Goal: Information Seeking & Learning: Understand process/instructions

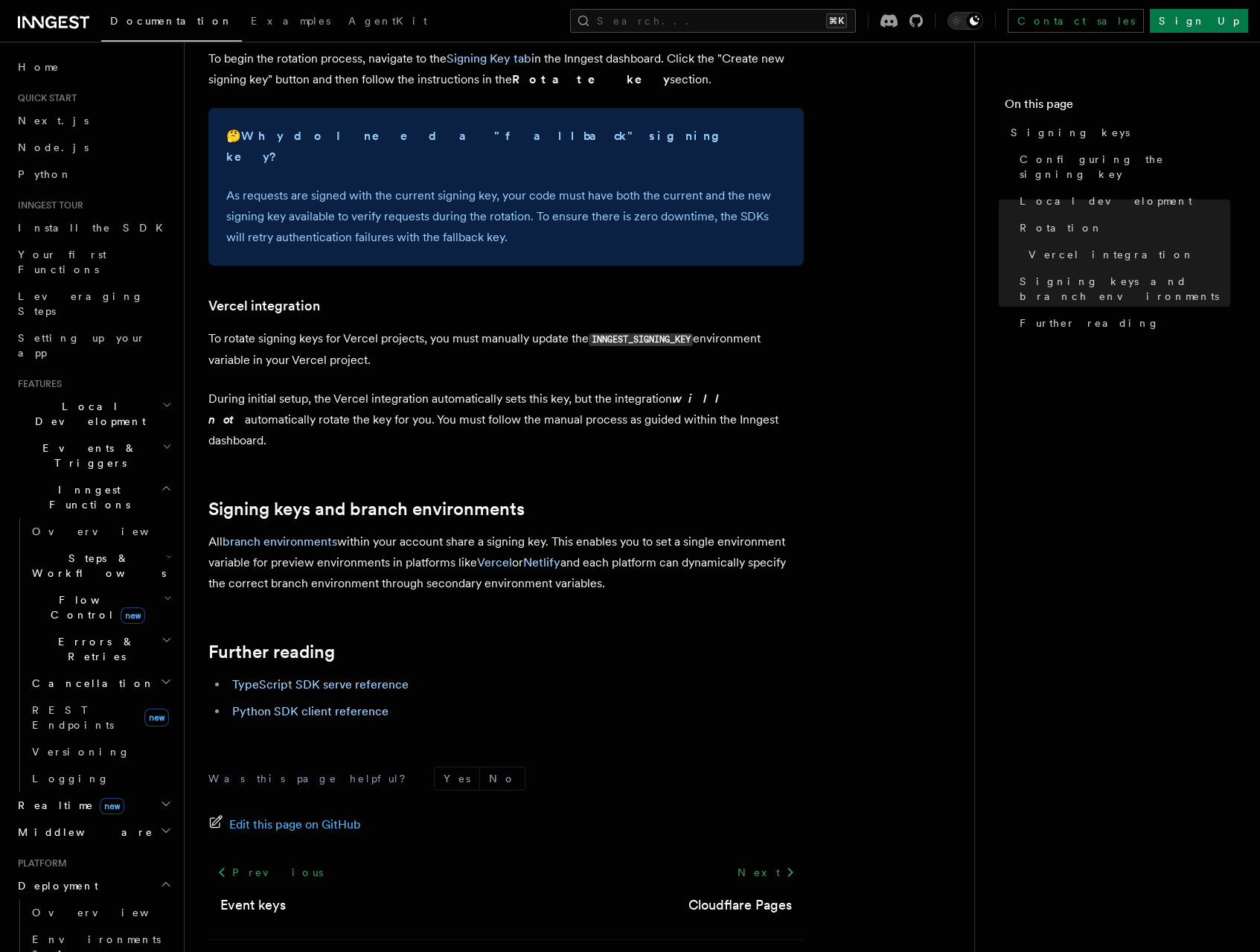
scroll to position [965, 0]
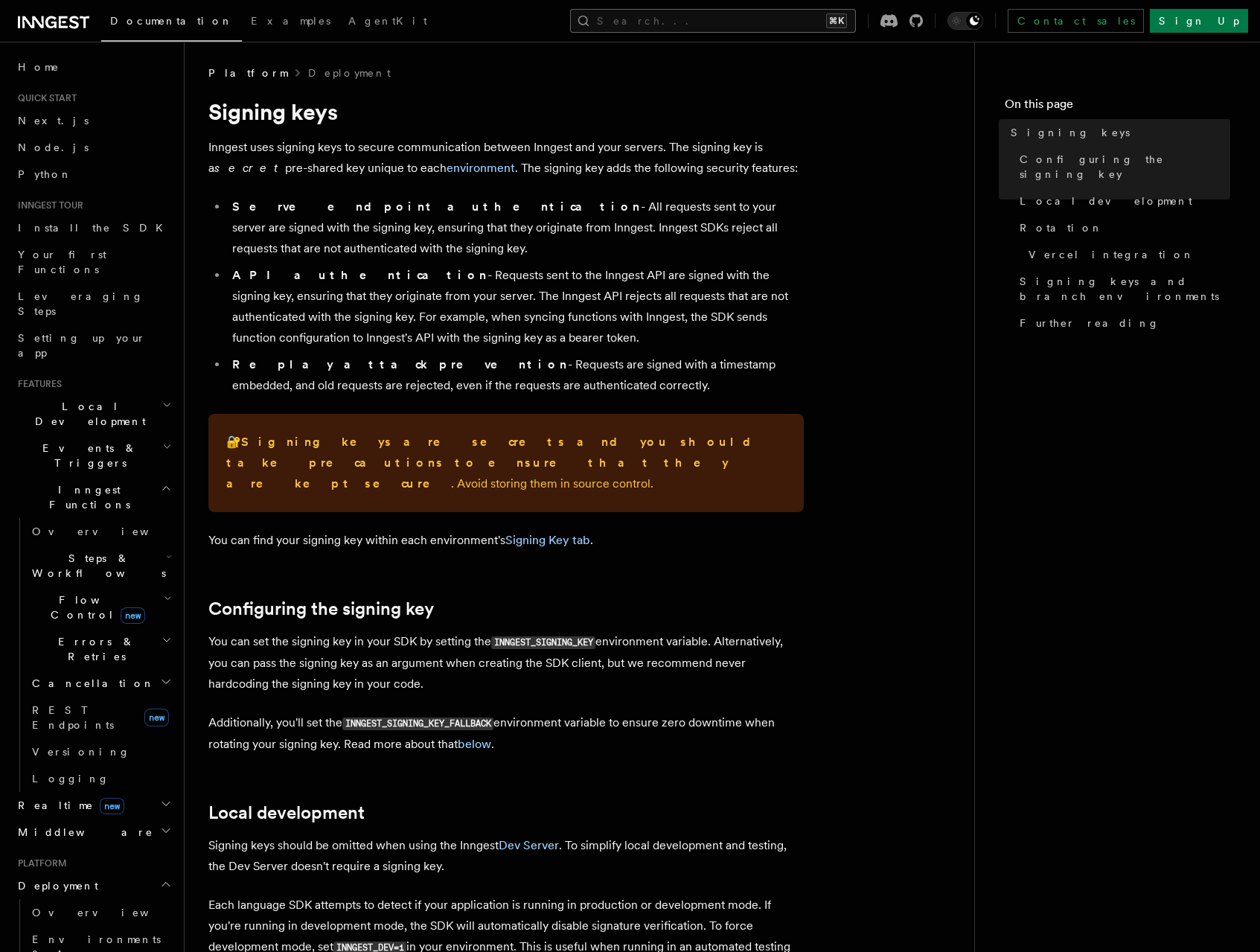
click at [693, 30] on button "Search... ⌘K" at bounding box center [713, 21] width 285 height 24
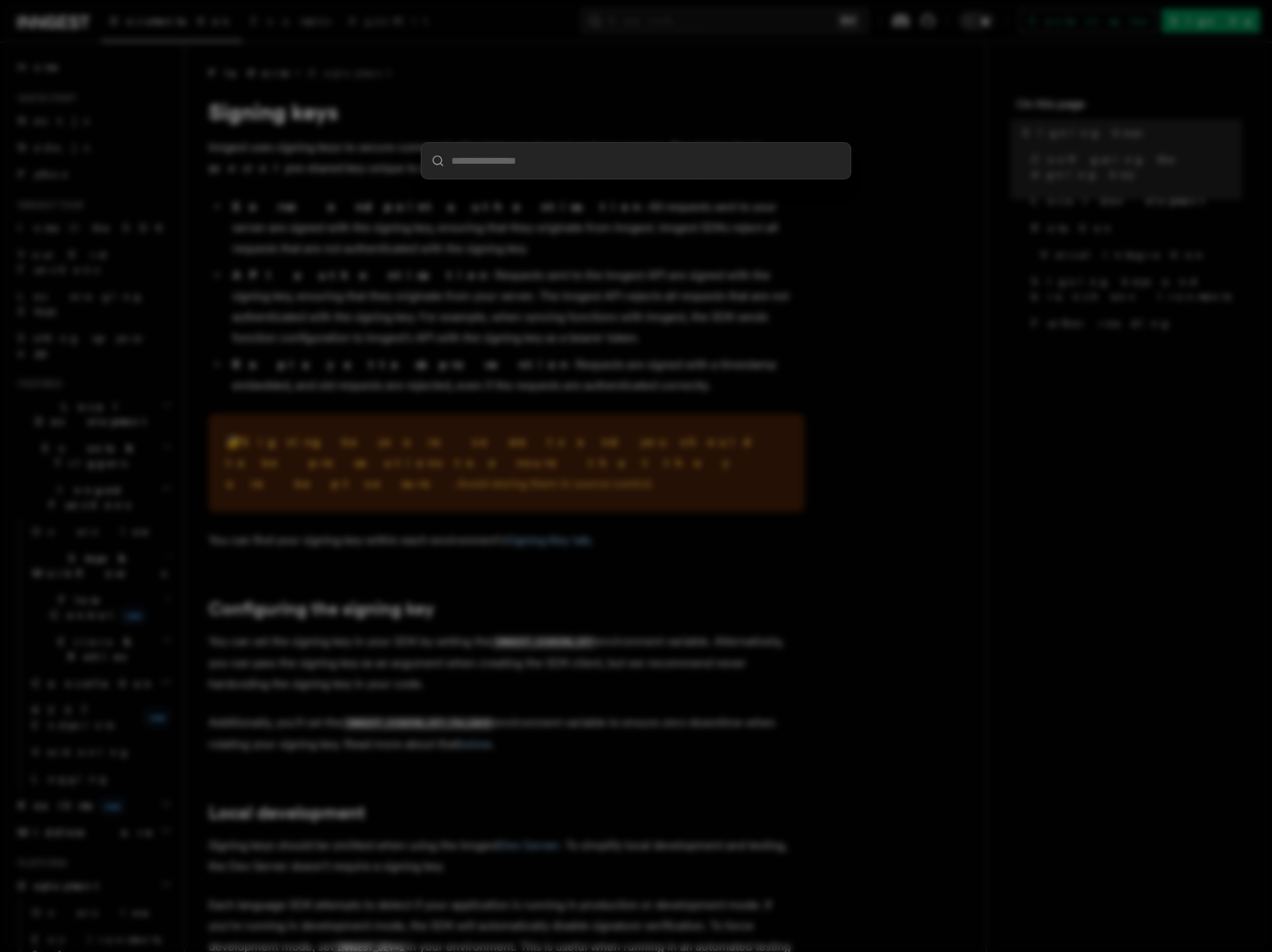
type input "**********"
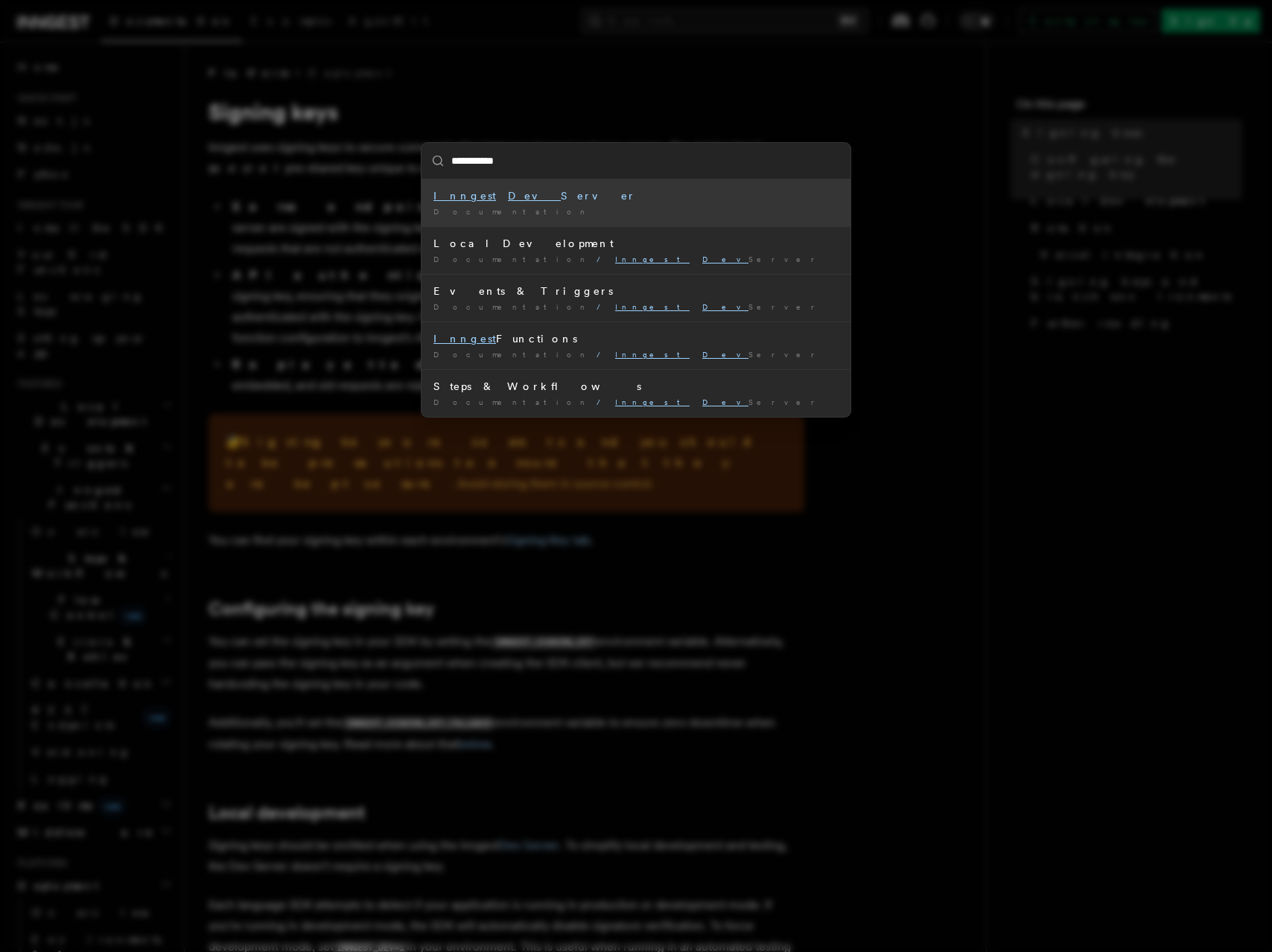
click at [527, 204] on li "Inngest Dev Server Documentation /" at bounding box center [636, 203] width 429 height 47
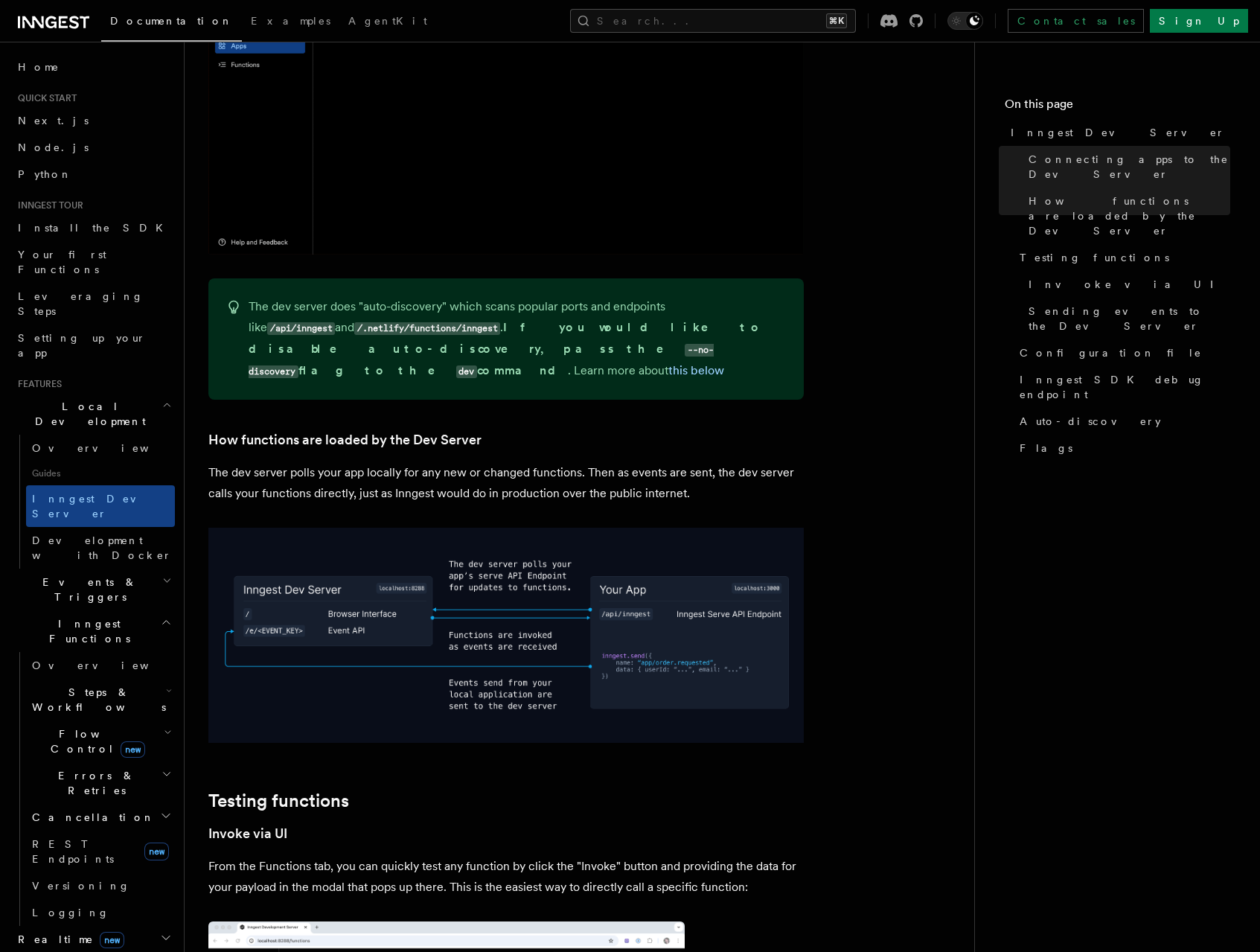
scroll to position [1477, 0]
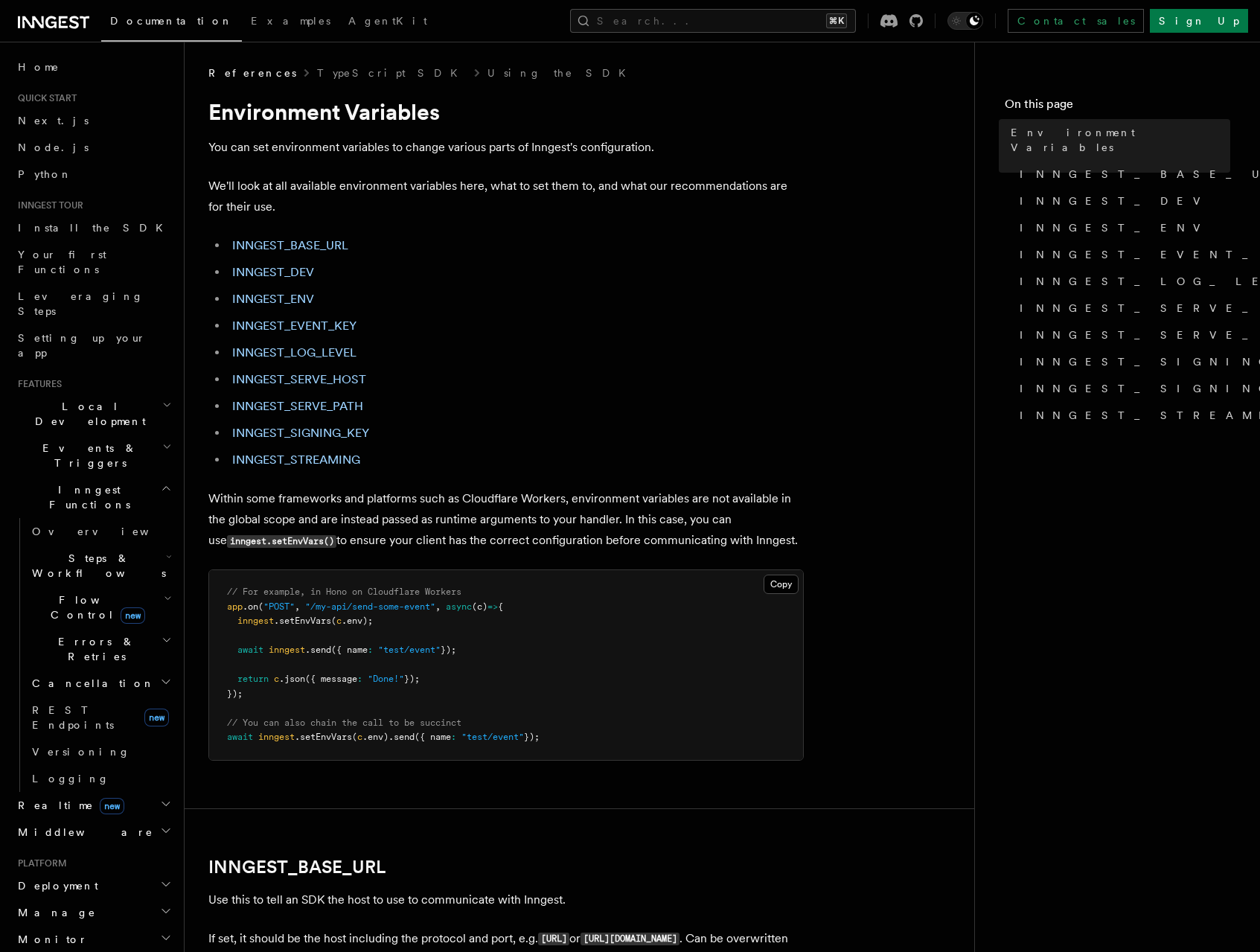
click at [589, 256] on ul "INNGEST_BASE_URL INNGEST_DEV INNGEST_ENV INNGEST_EVENT_KEY INNGEST_LOG_LEVEL IN…" at bounding box center [506, 352] width 596 height 235
click at [312, 278] on link "INNGEST_DEV" at bounding box center [273, 272] width 82 height 14
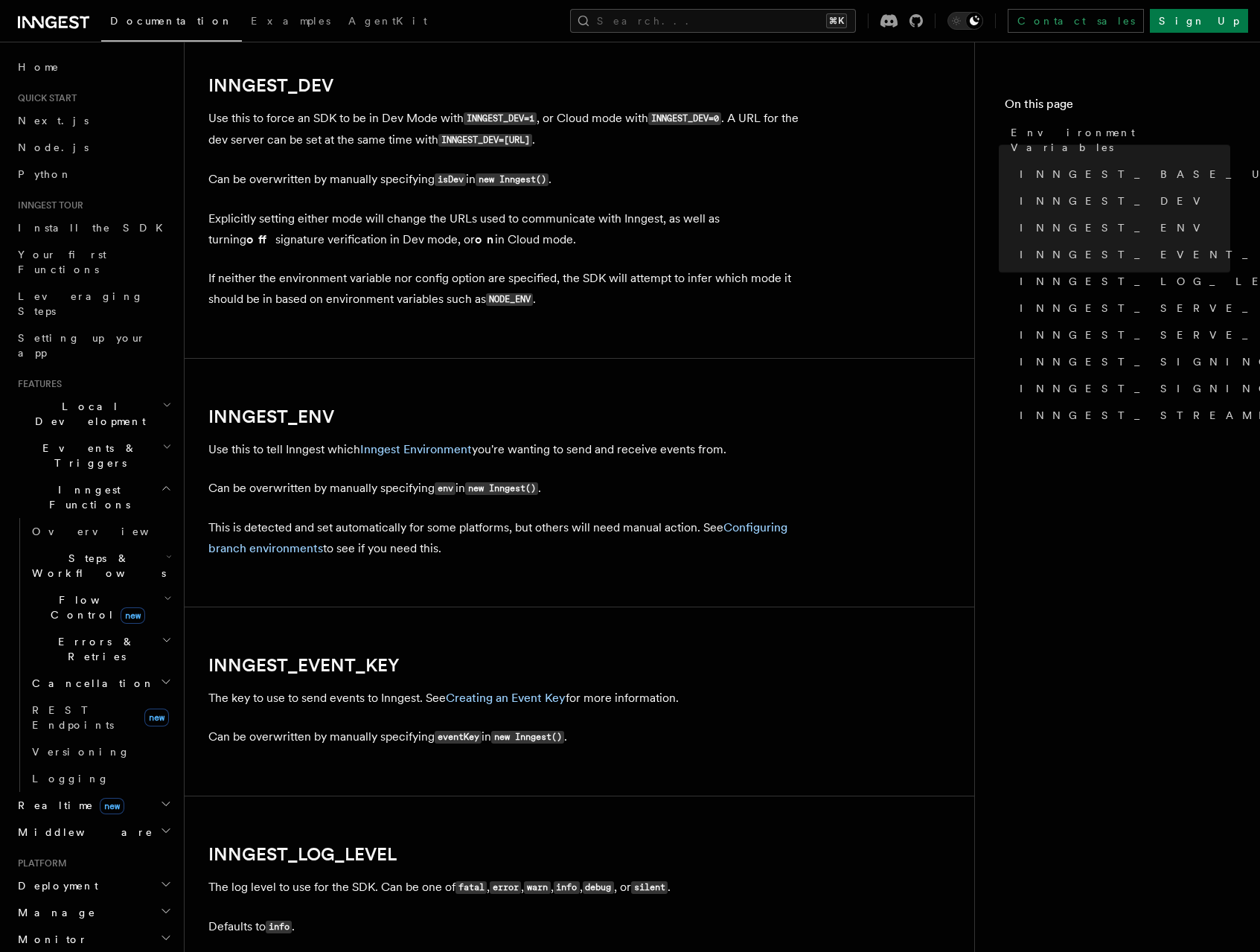
scroll to position [1116, 0]
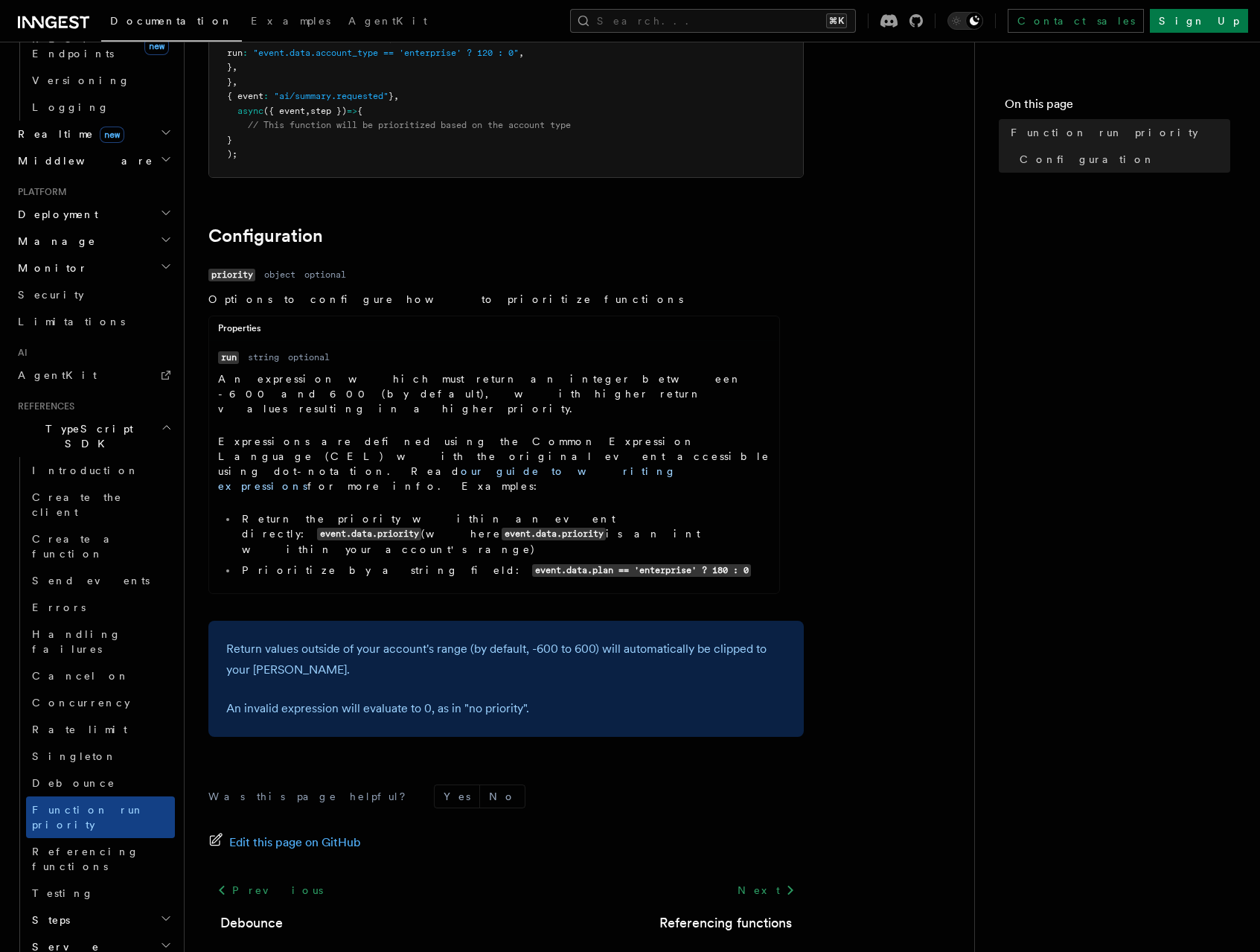
scroll to position [663, 0]
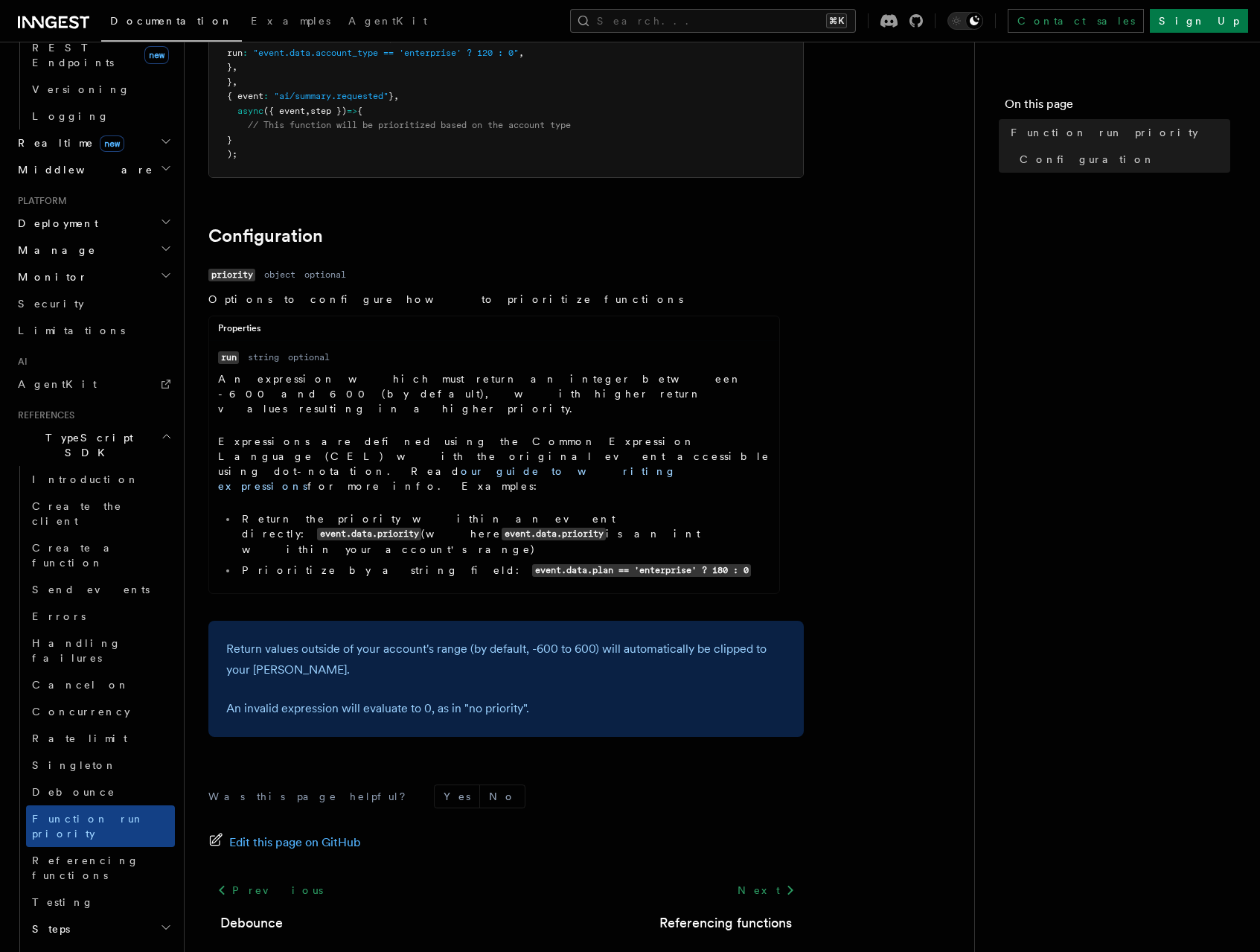
click at [99, 424] on h2 "TypeScript SDK" at bounding box center [94, 445] width 163 height 41
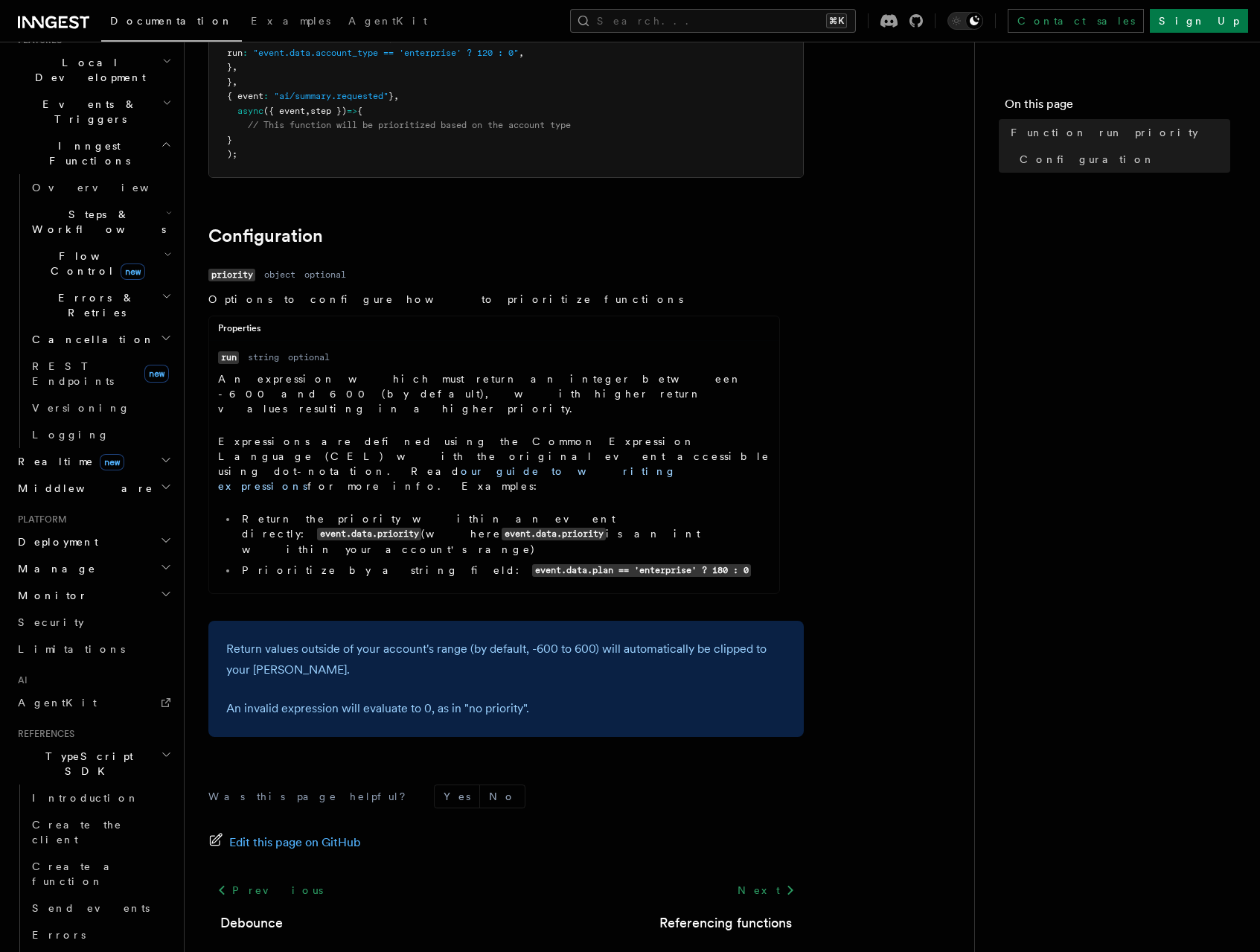
scroll to position [269, 0]
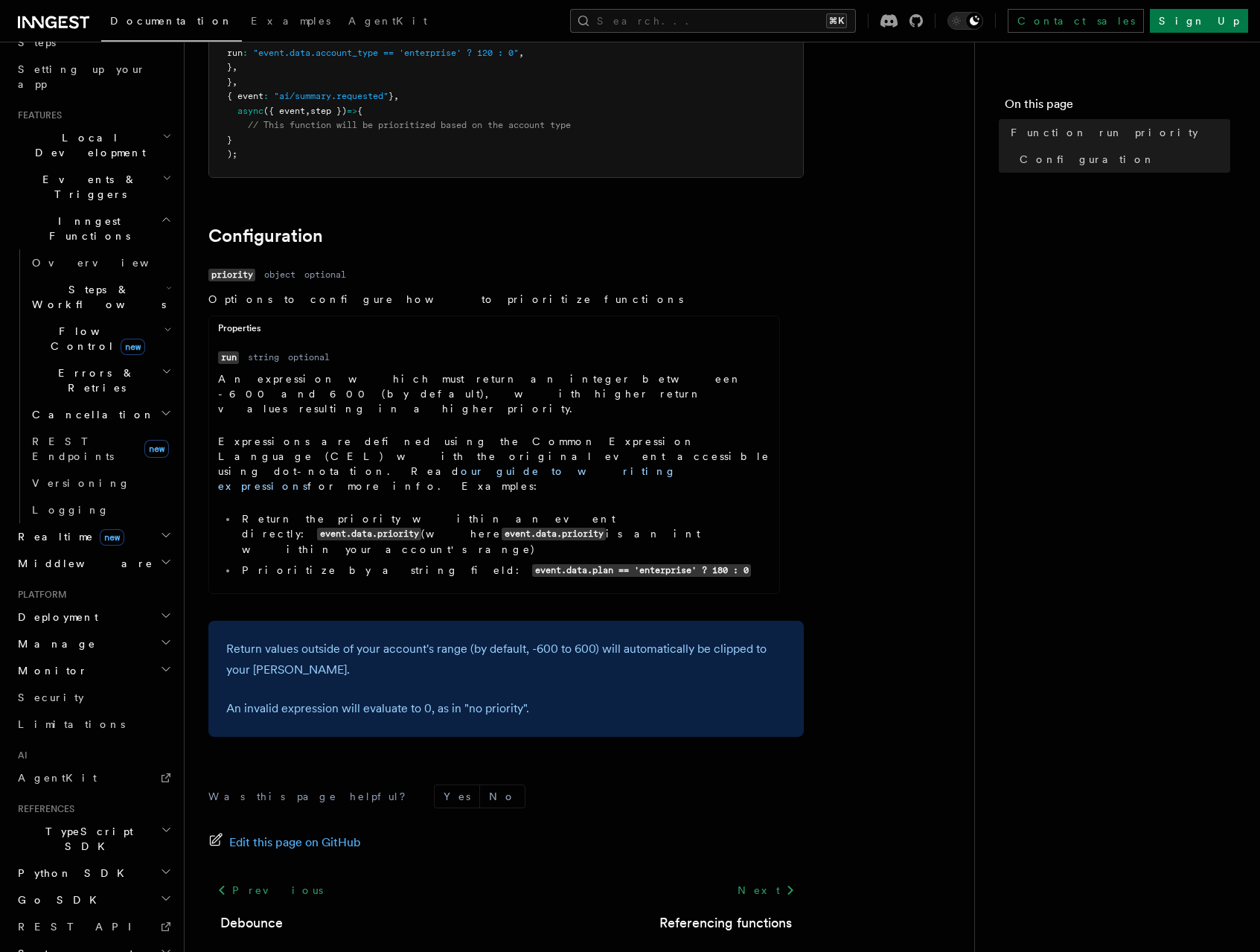
click at [88, 603] on h2 "Deployment" at bounding box center [94, 616] width 163 height 27
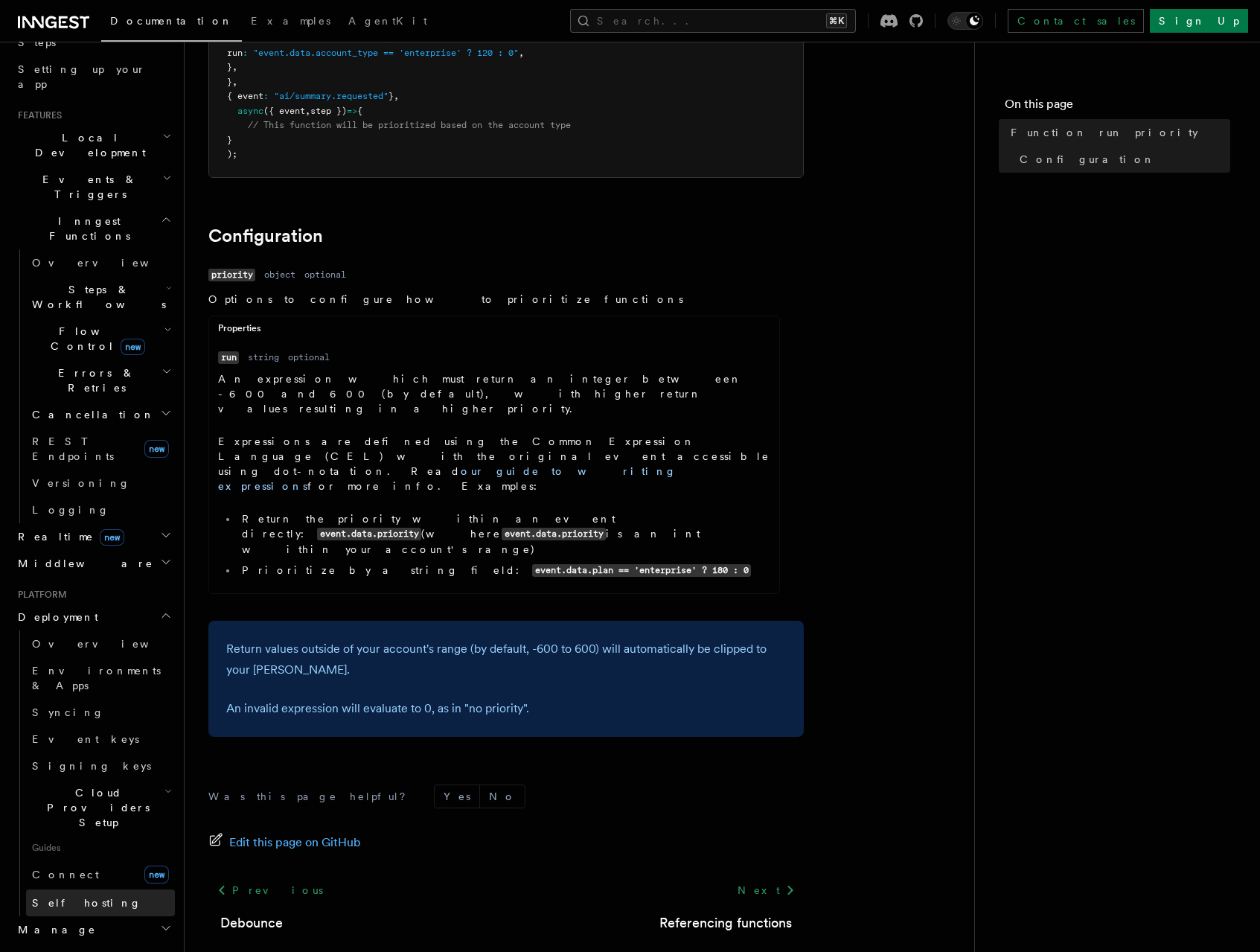
click at [88, 890] on link "Self hosting" at bounding box center [99, 903] width 149 height 27
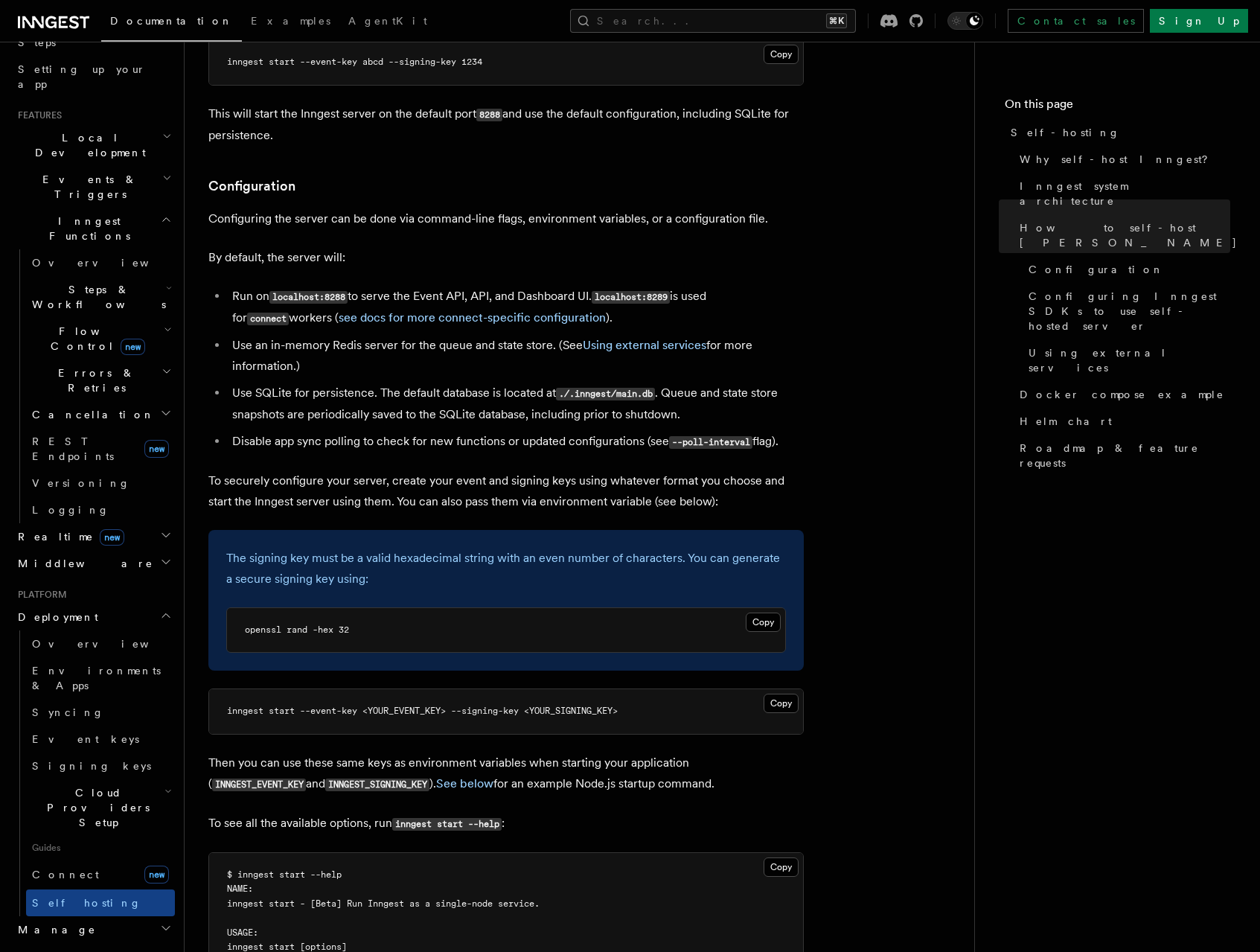
scroll to position [1930, 0]
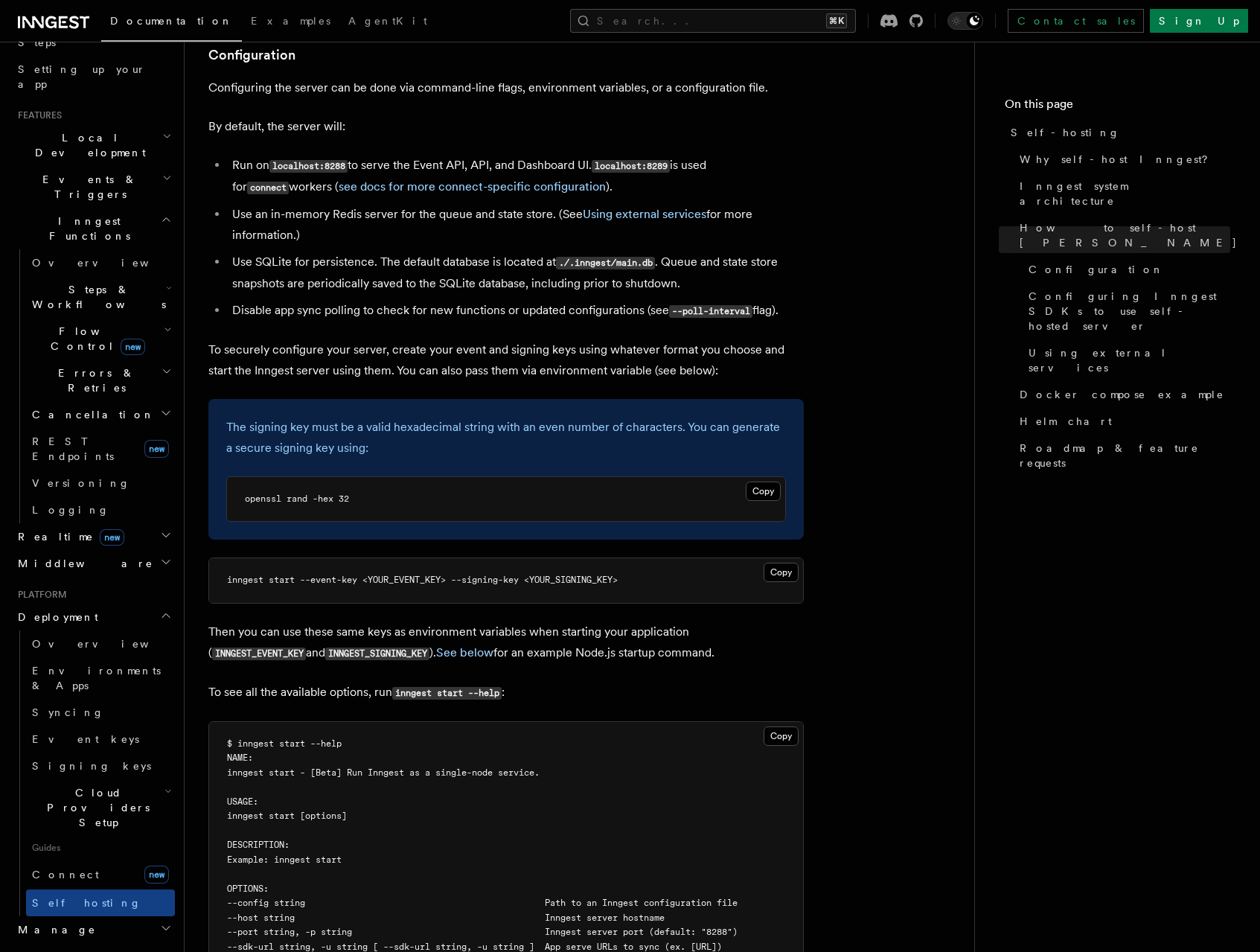
click at [344, 493] on span "openssl rand -hex 32" at bounding box center [297, 498] width 104 height 11
copy article "openssl rand -hex 32"
click at [646, 622] on p "Then you can use these same keys as environment variables when starting your ap…" at bounding box center [506, 643] width 596 height 42
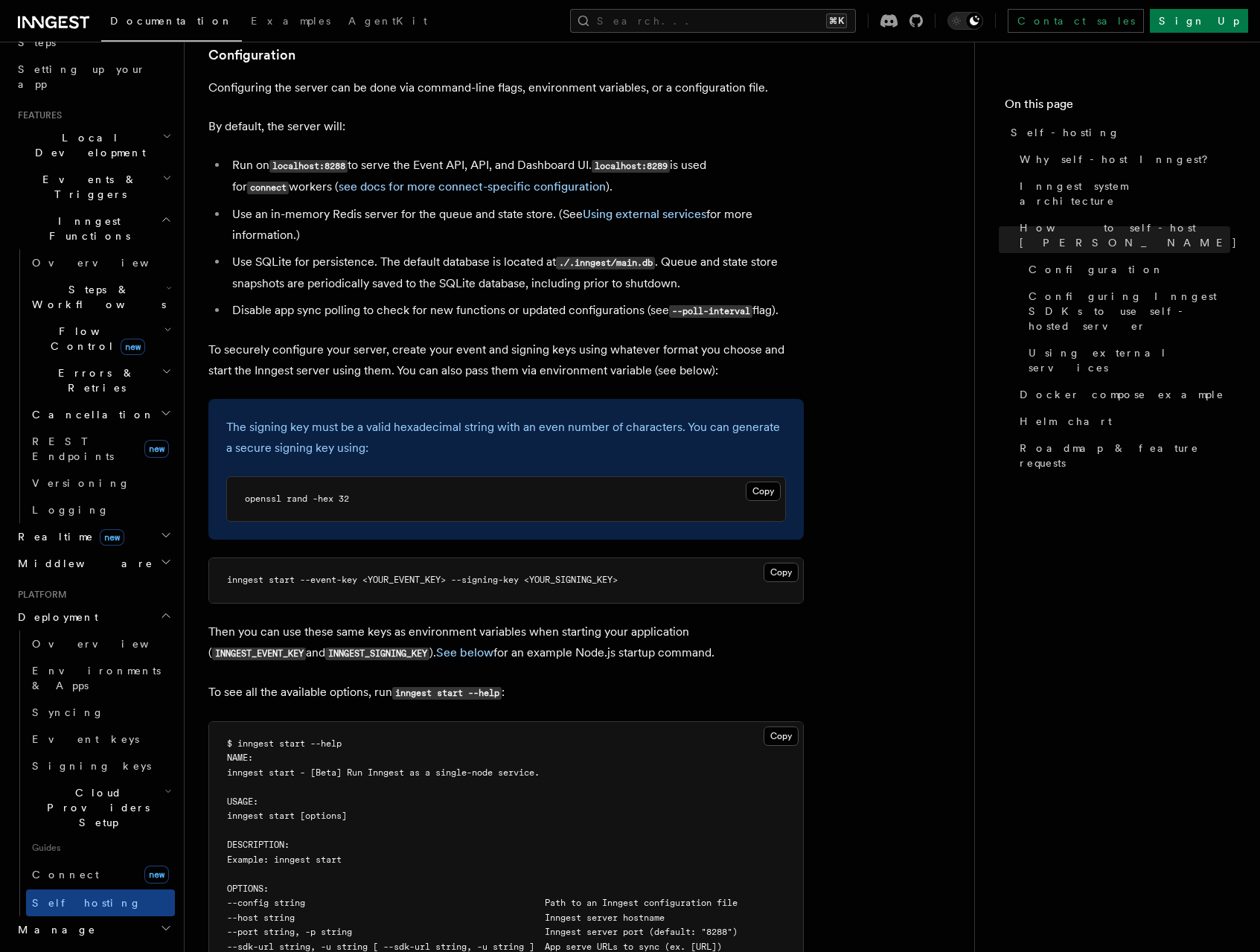
drag, startPoint x: 653, startPoint y: 608, endPoint x: 509, endPoint y: 555, distance: 153.4
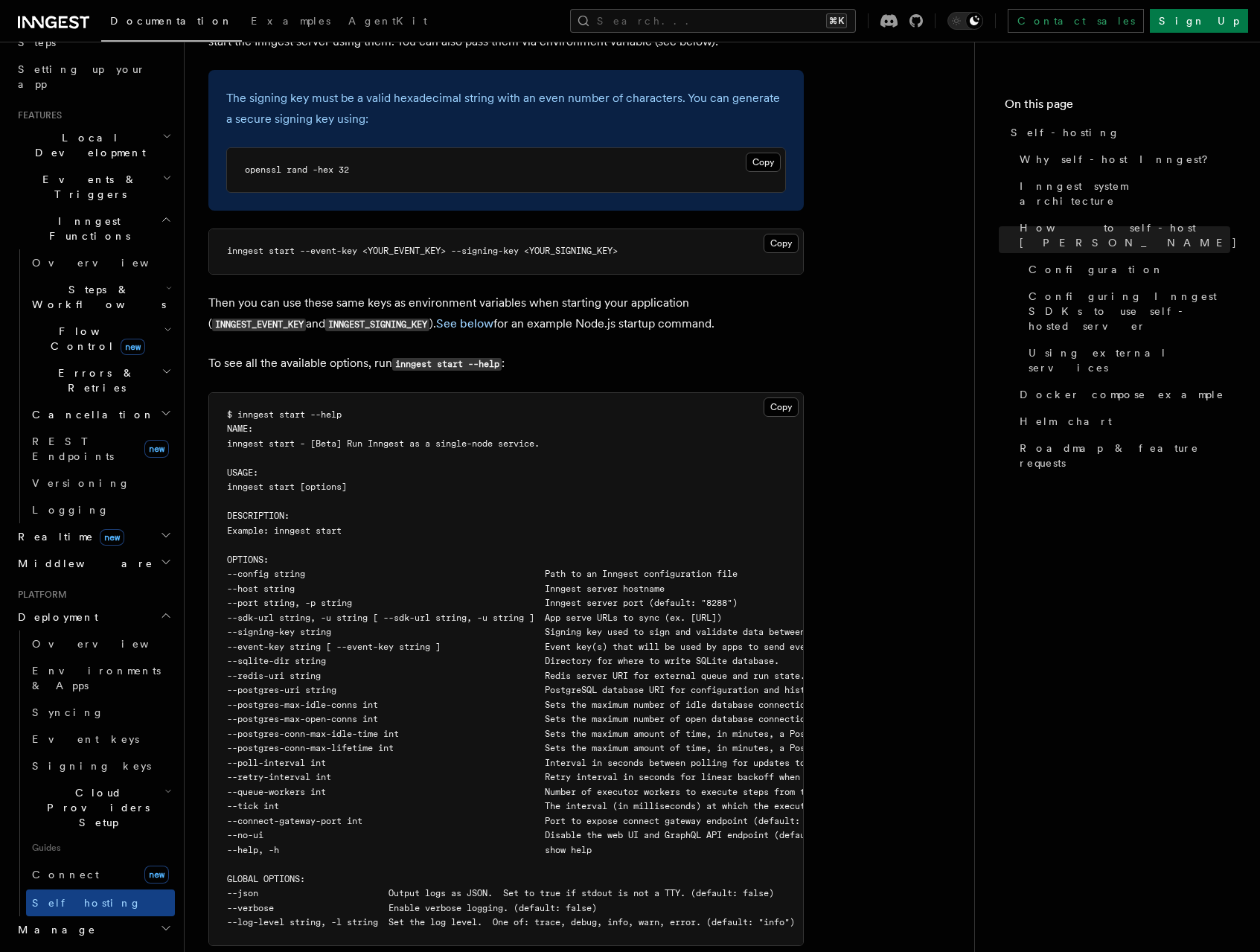
scroll to position [2069, 0]
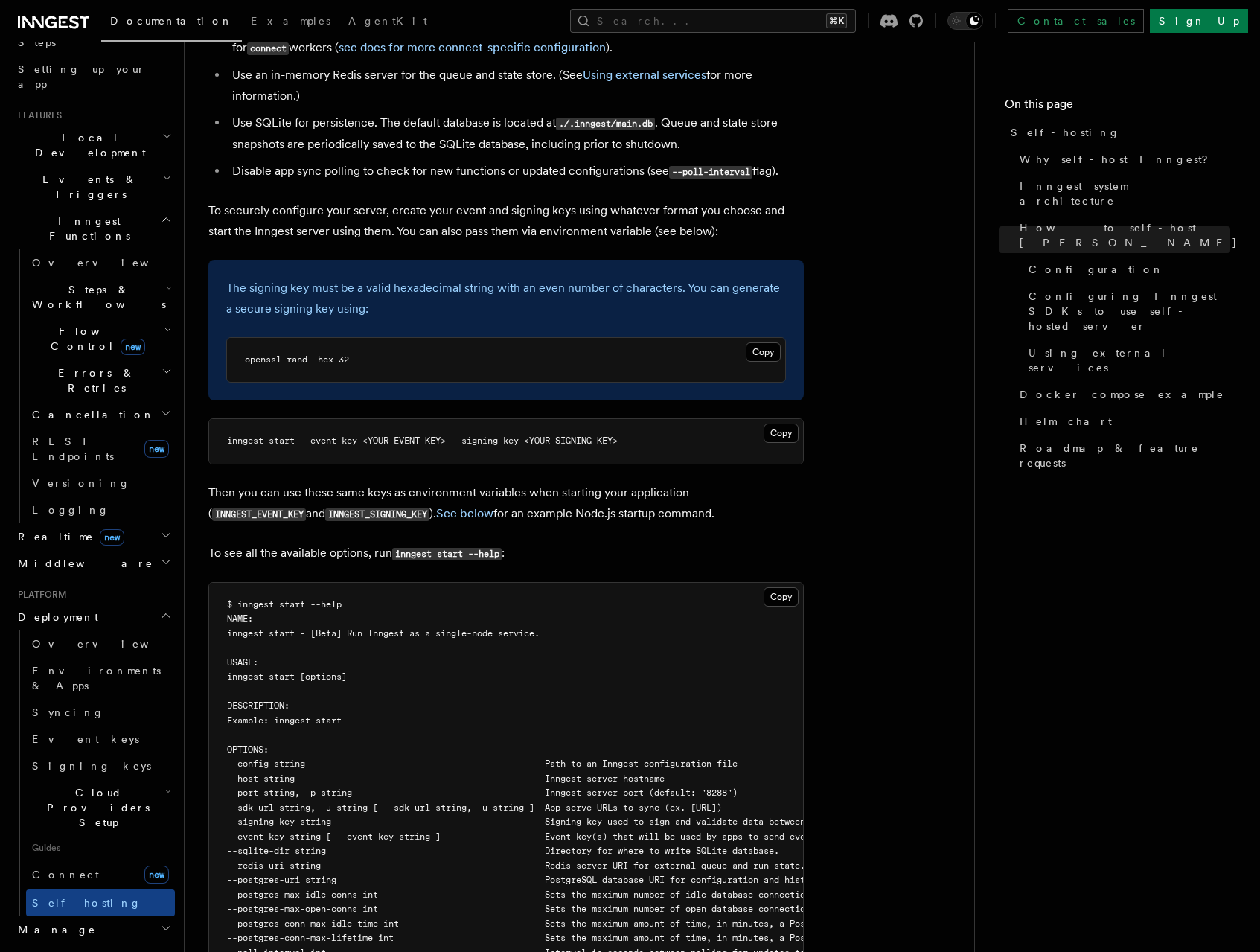
click at [625, 482] on p "Then you can use these same keys as environment variables when starting your ap…" at bounding box center [506, 503] width 596 height 42
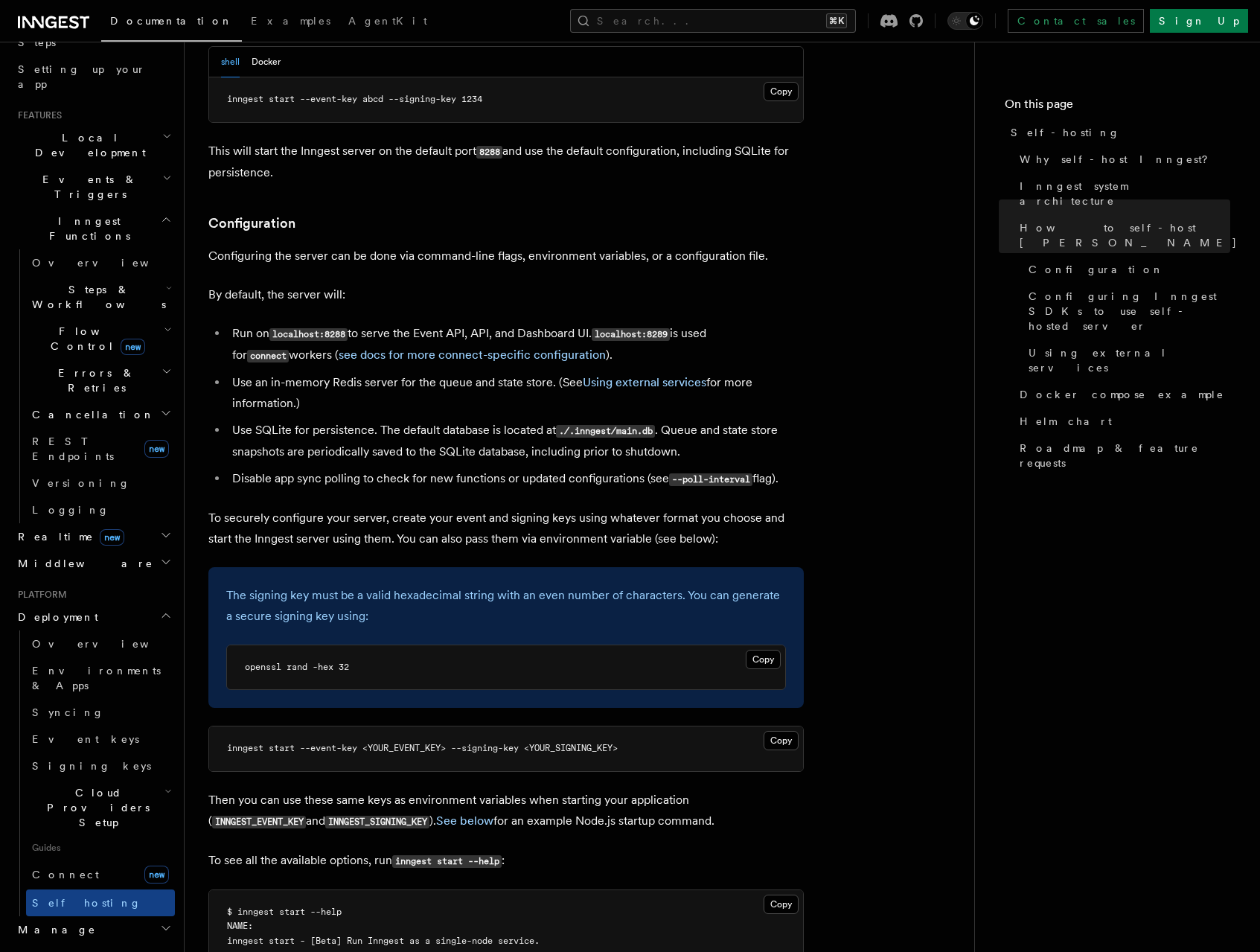
scroll to position [1760, 0]
drag, startPoint x: 636, startPoint y: 477, endPoint x: 208, endPoint y: 192, distance: 514.2
copy article "Configuration Configuring the server can be done via command-line flags, enviro…"
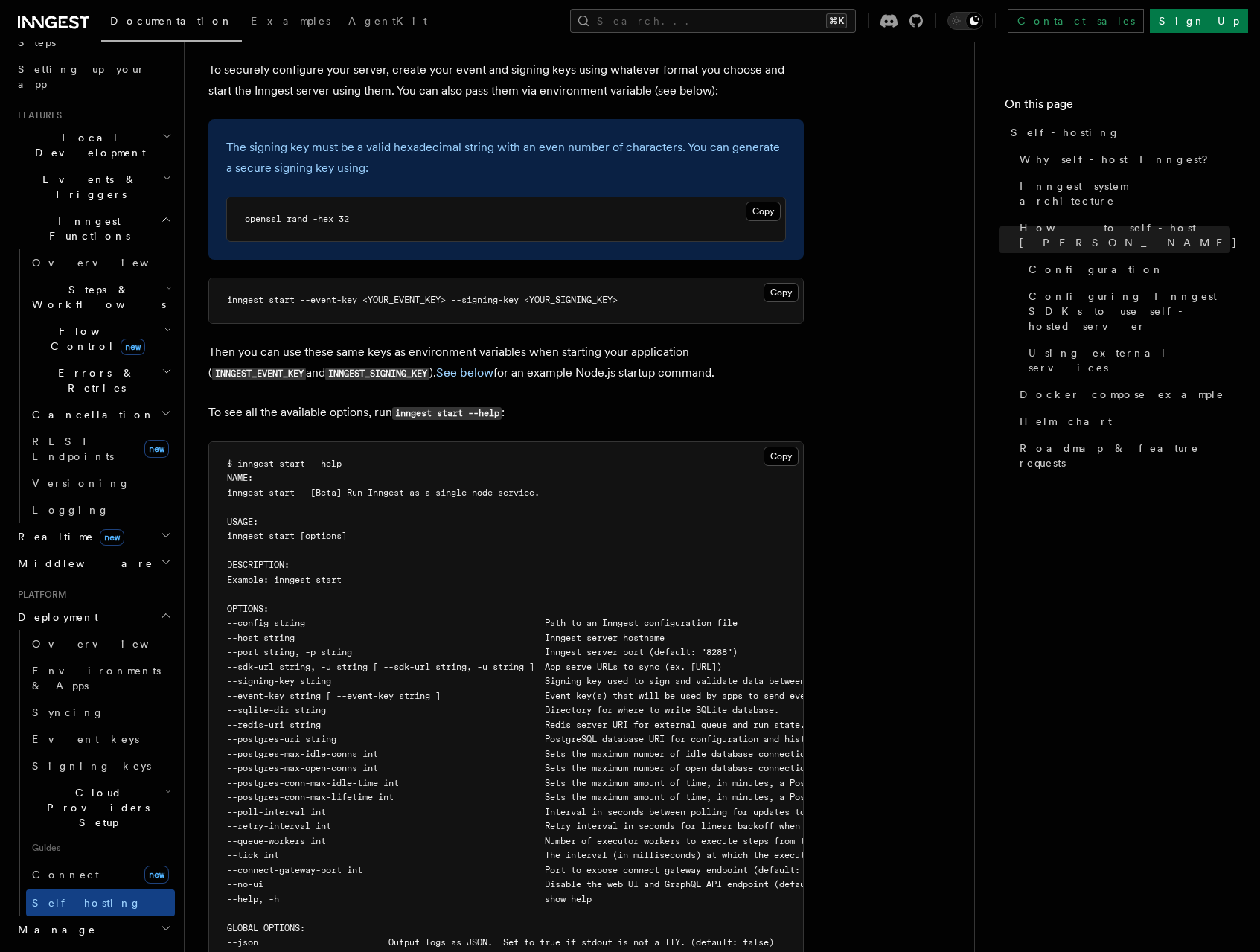
scroll to position [2275, 0]
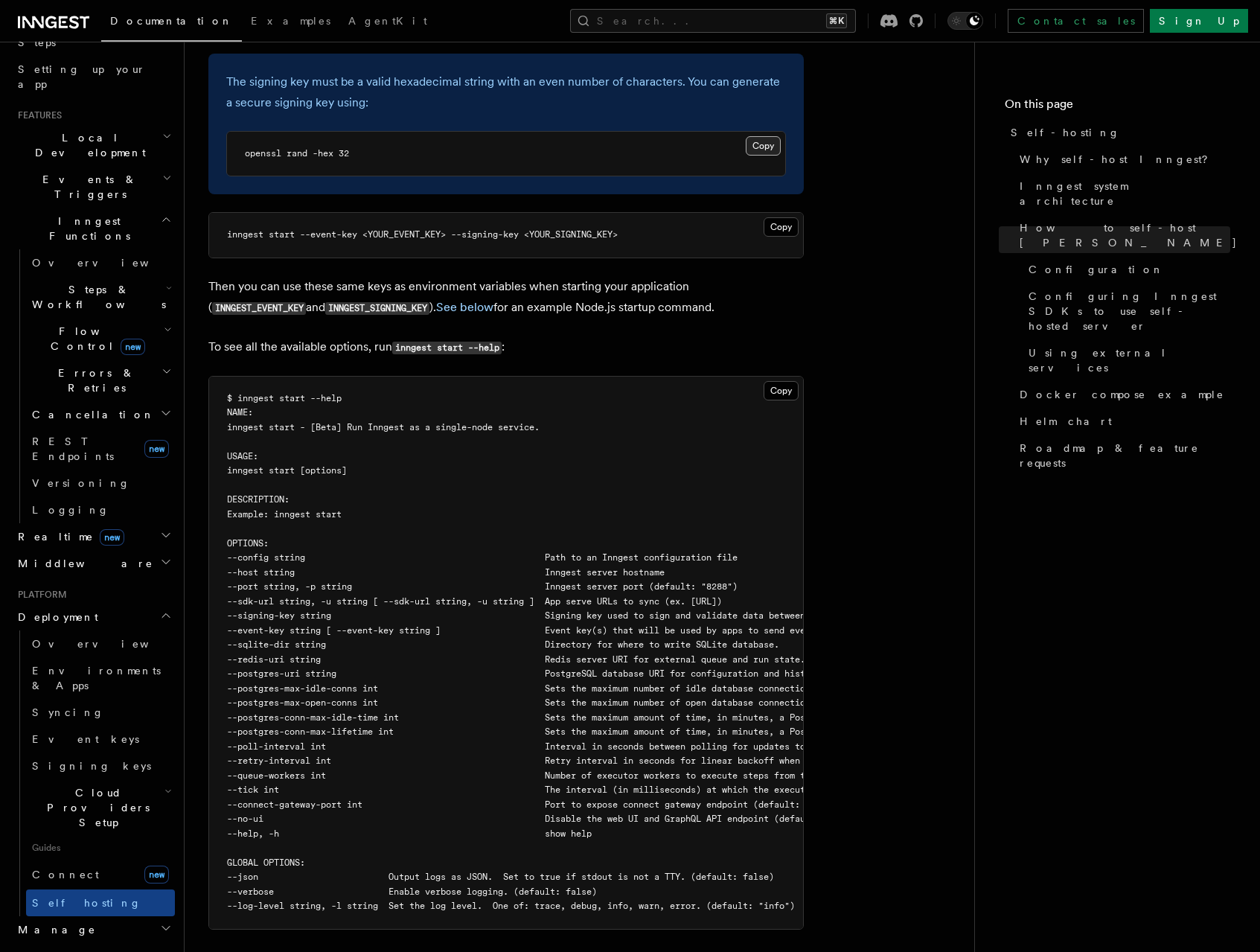
click at [767, 136] on button "Copy Copied" at bounding box center [764, 146] width 35 height 20
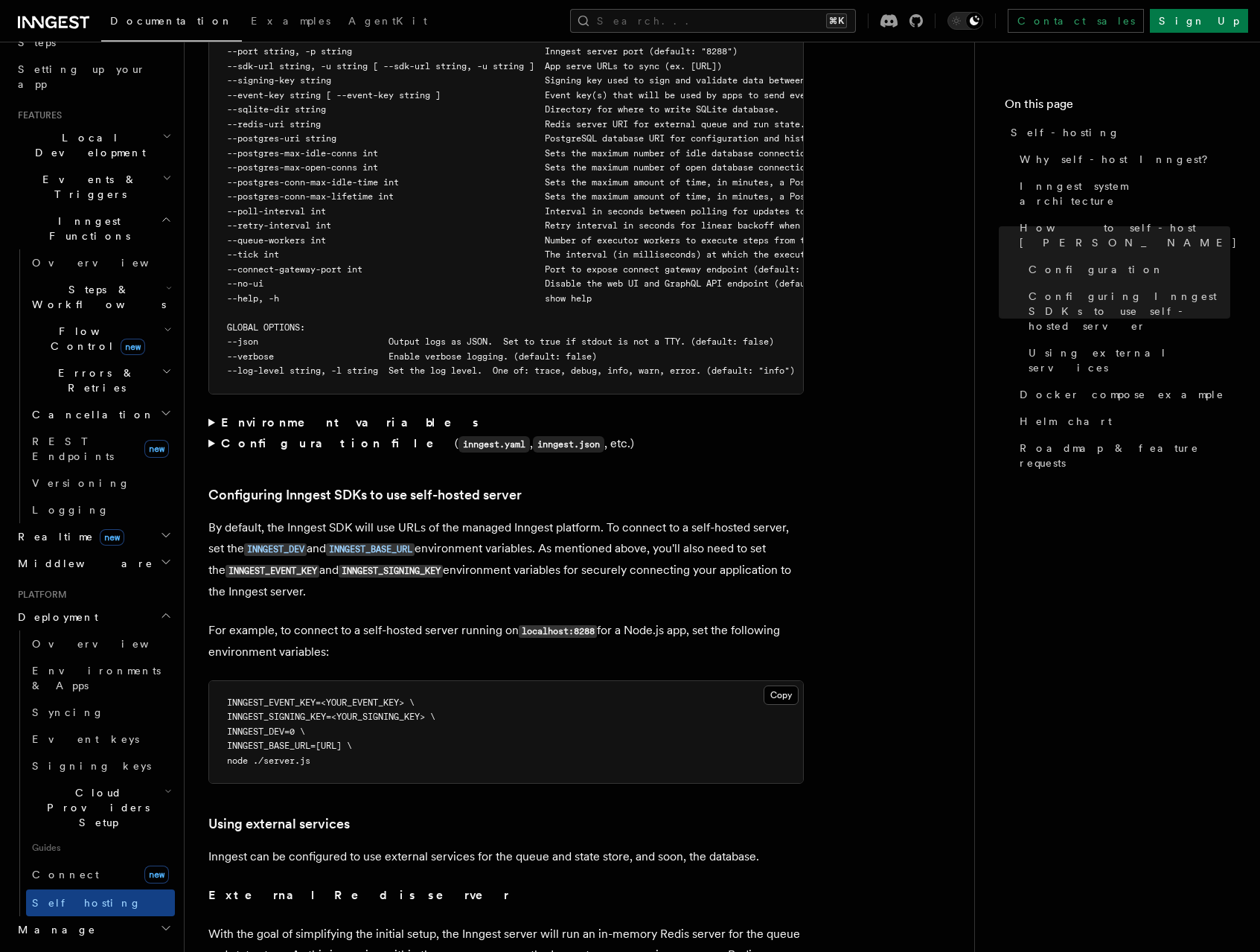
scroll to position [3148, 0]
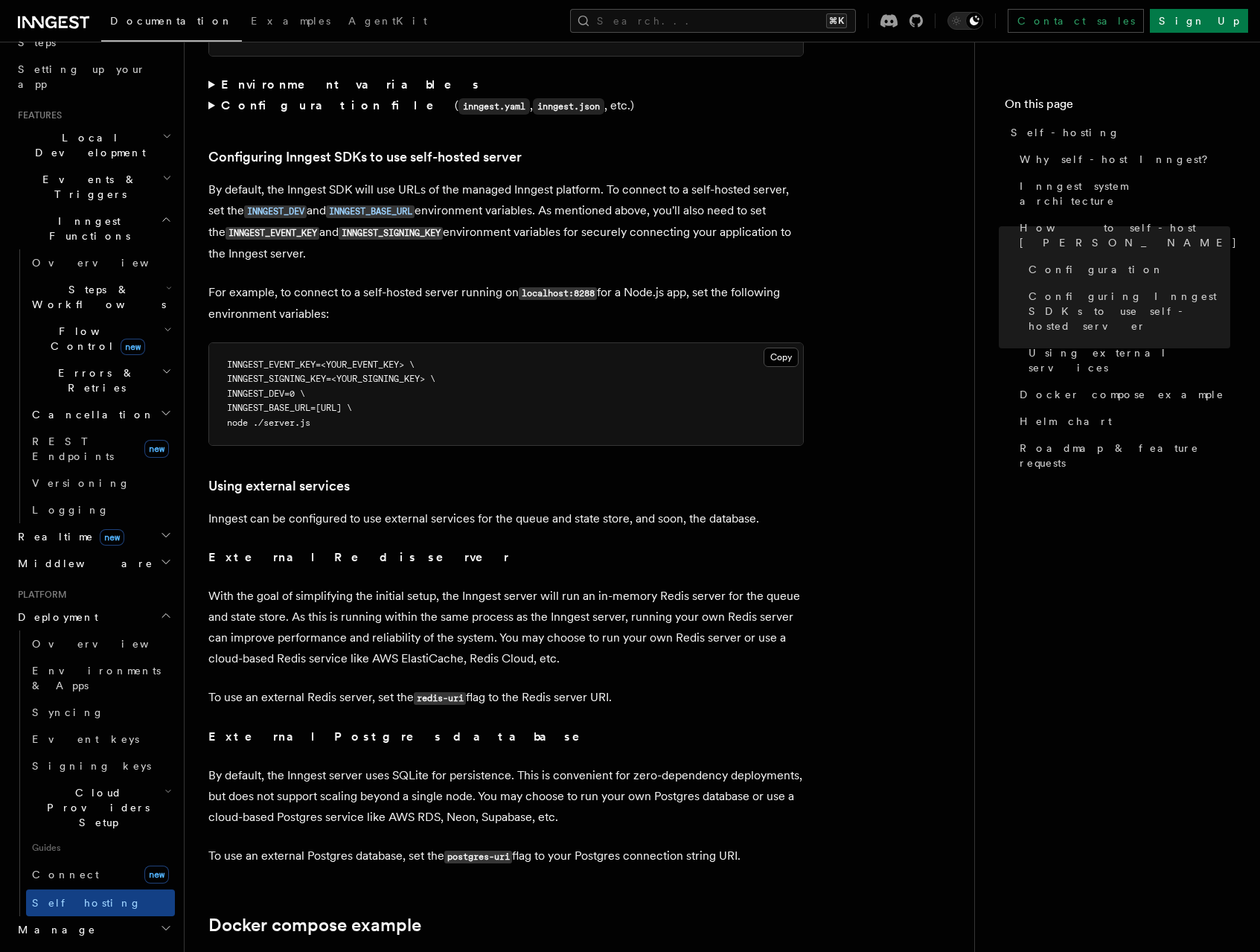
click at [505, 547] on p "External Redis server" at bounding box center [506, 557] width 596 height 21
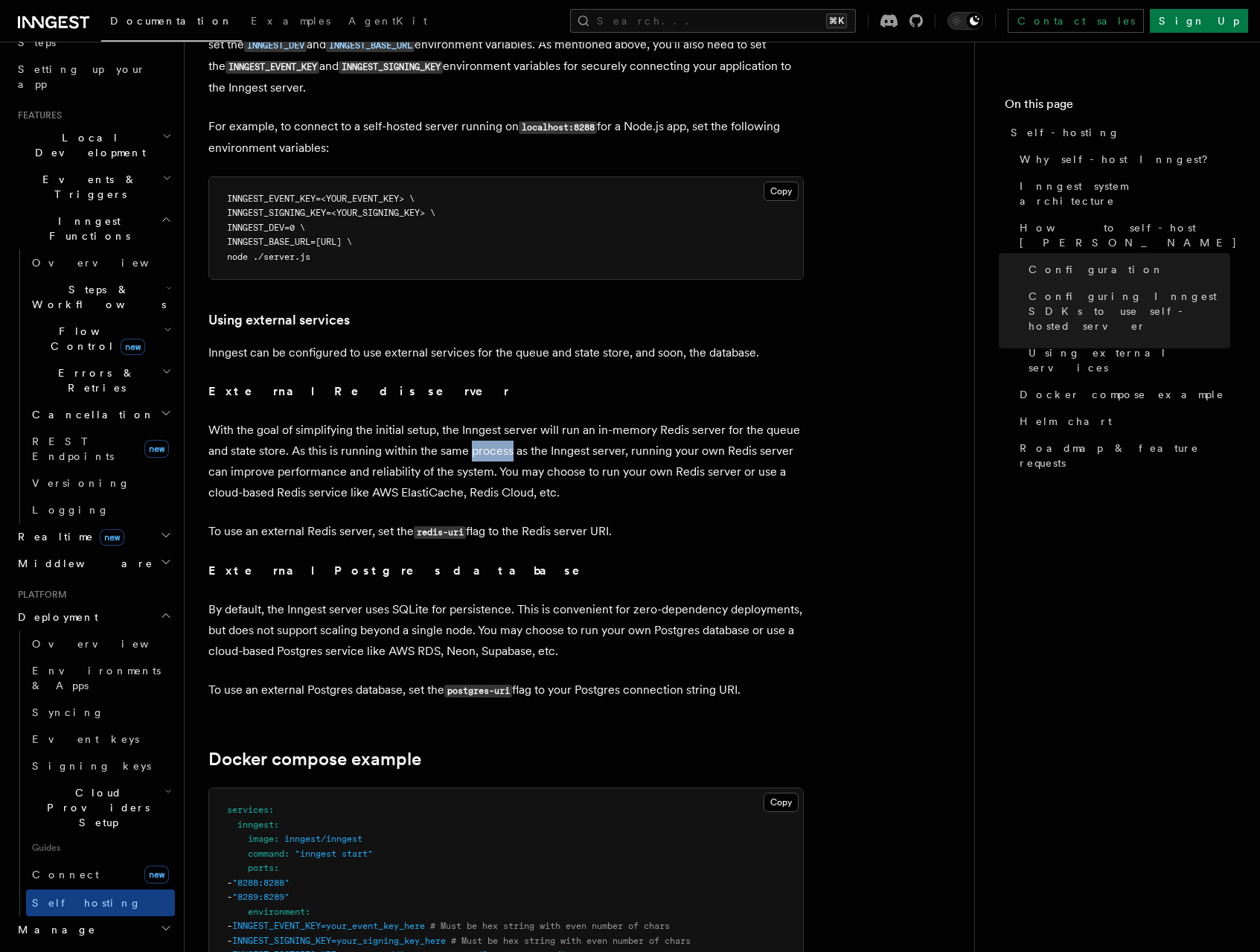
scroll to position [3316, 0]
click at [411, 423] on p "With the goal of simplifying the initial setup, the Inngest server will run an …" at bounding box center [506, 461] width 596 height 84
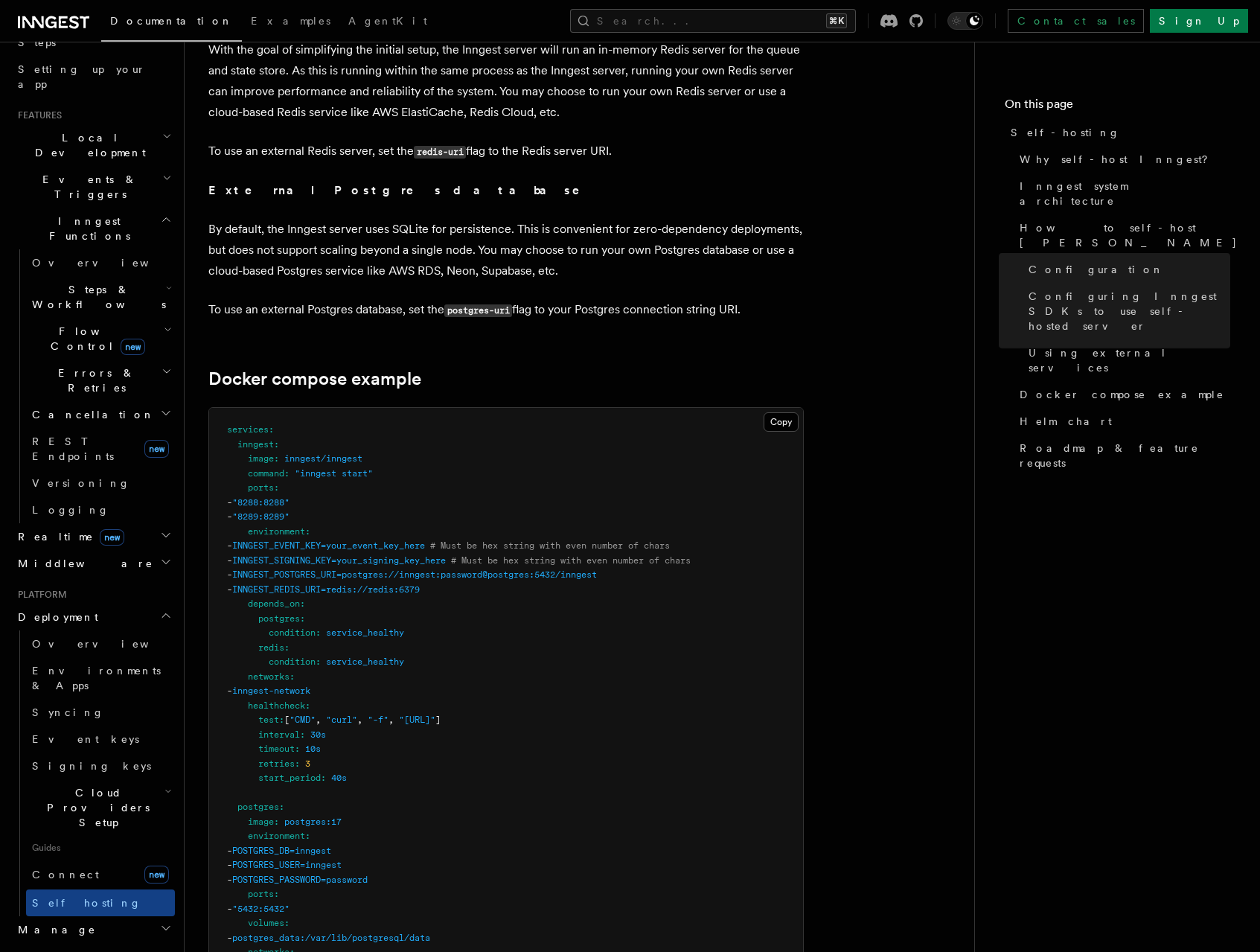
scroll to position [3746, 0]
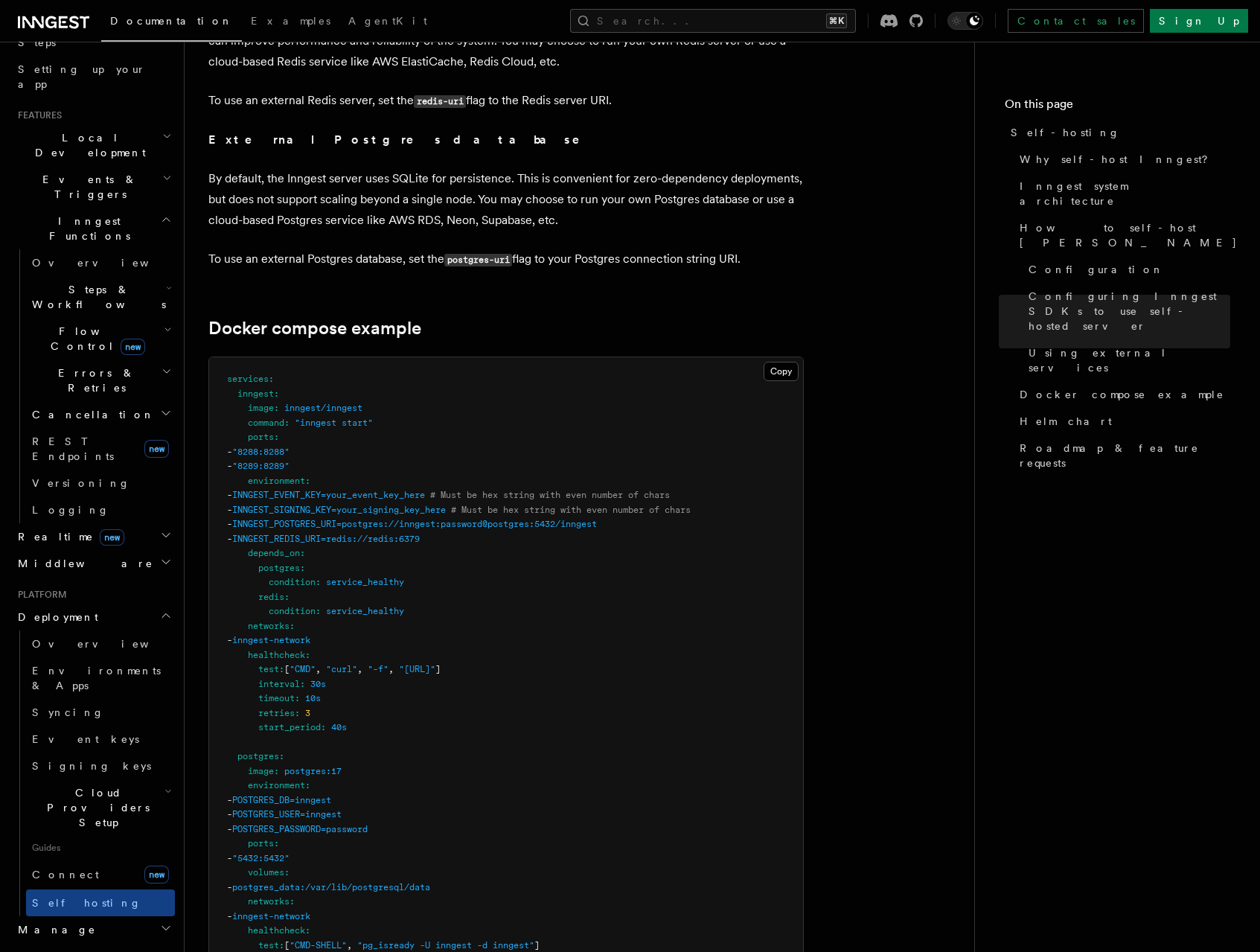
click at [341, 490] on span "INNGEST_EVENT_KEY=your_event_key_here" at bounding box center [329, 495] width 193 height 11
copy span "INNGEST_EVENT_KEY"
click at [342, 505] on span "INNGEST_SIGNING_KEY=your_signing_key_here" at bounding box center [339, 510] width 214 height 11
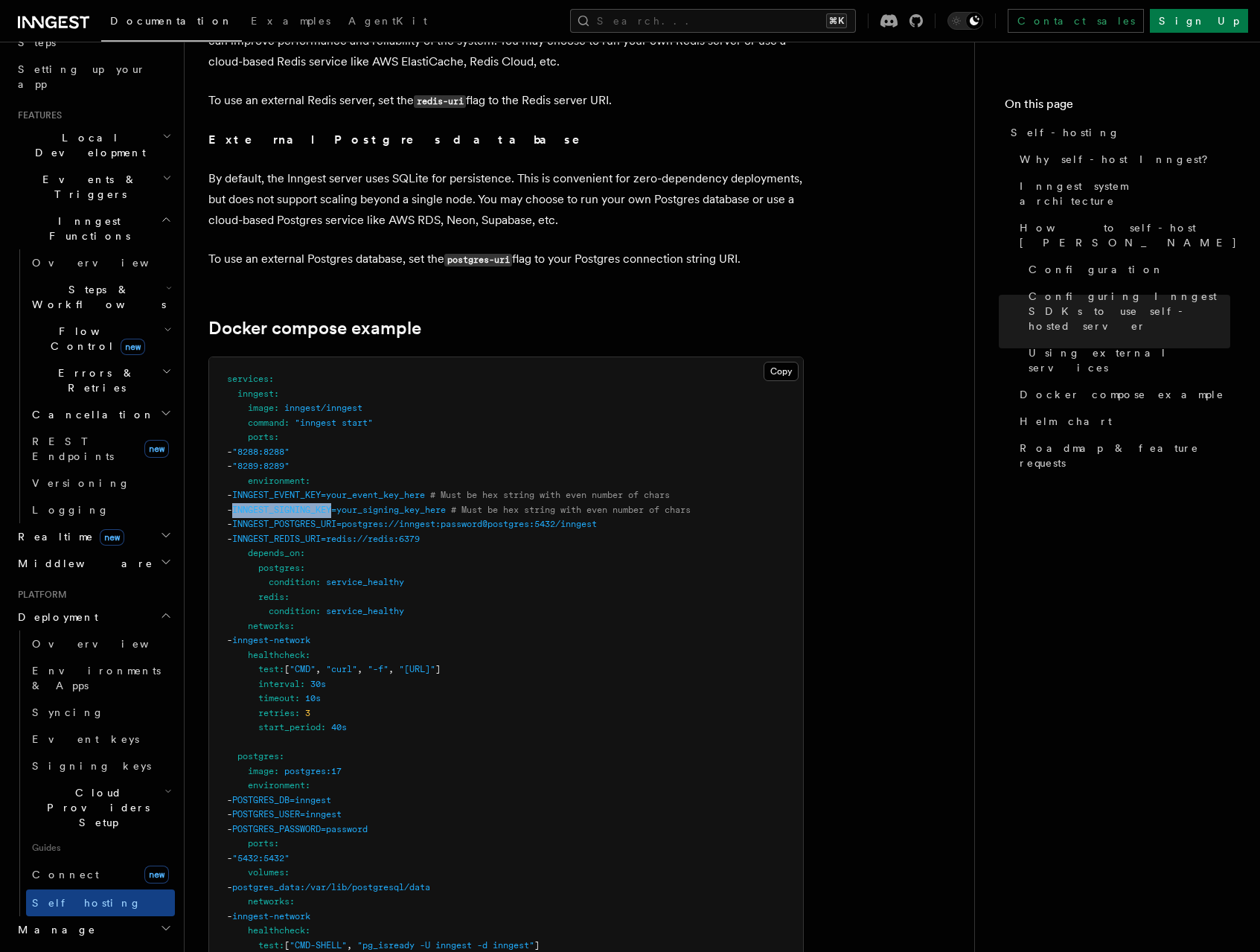
copy span "INNGEST_SIGNING_KEY"
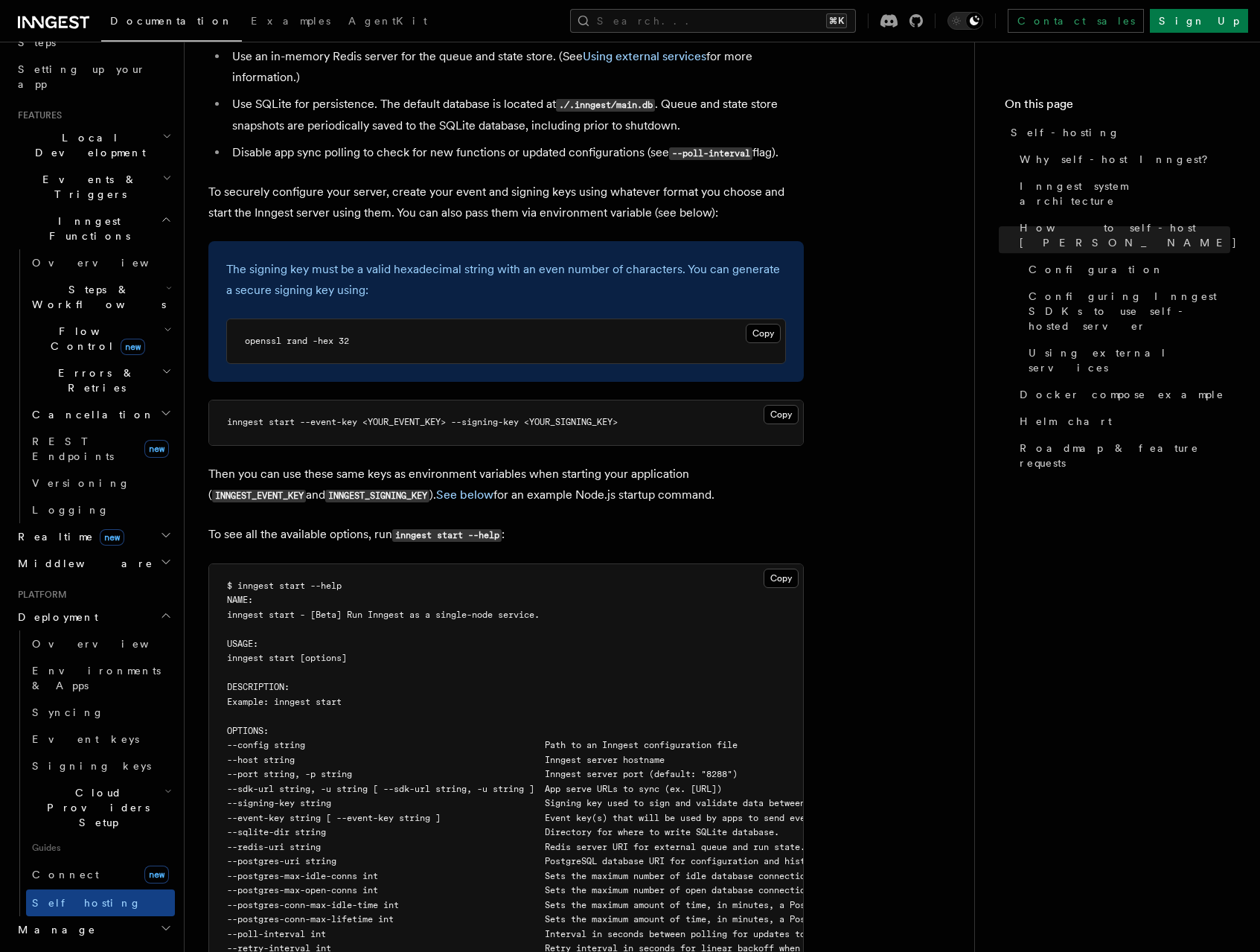
scroll to position [1950, 0]
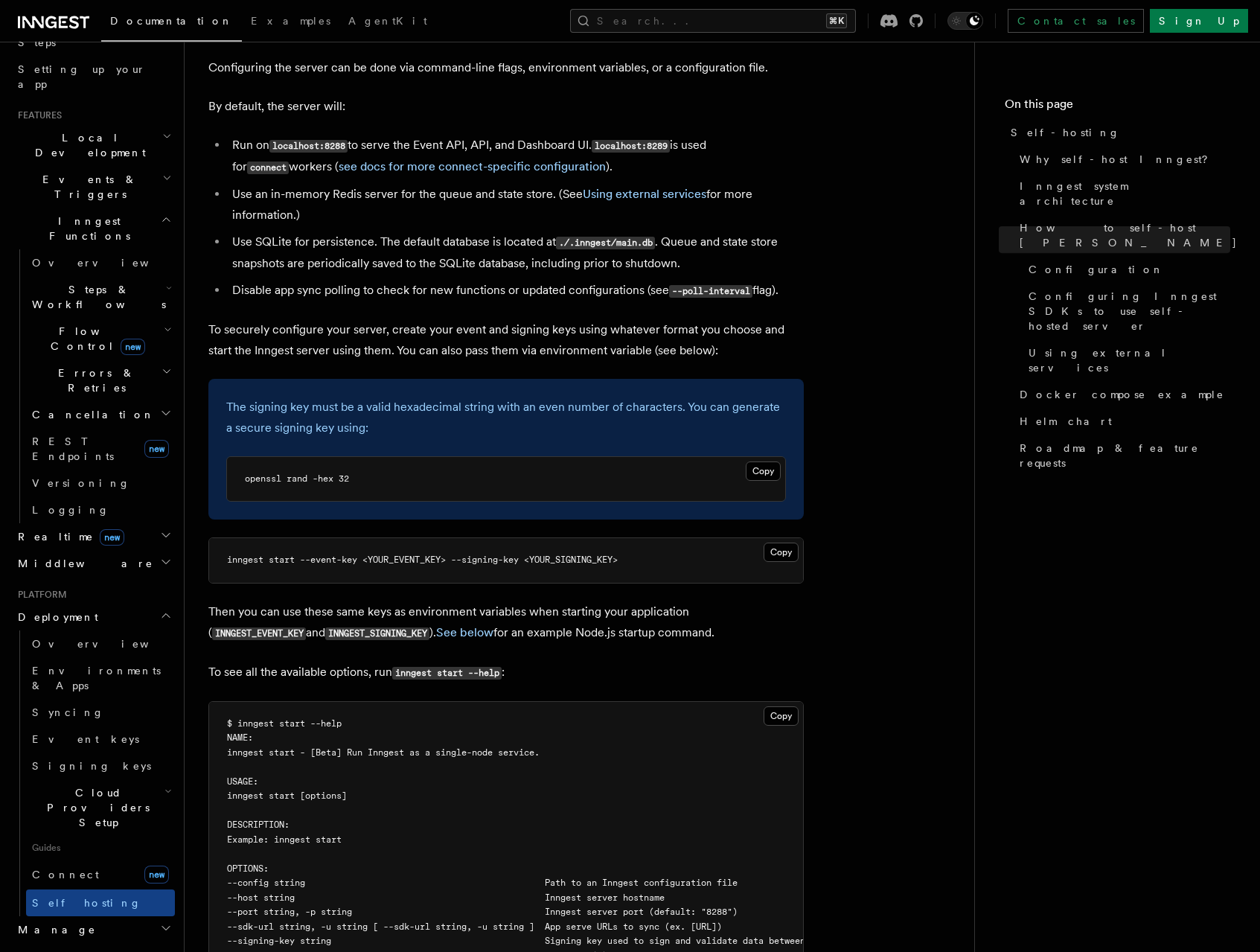
click at [272, 474] on span "openssl rand -hex 32" at bounding box center [297, 478] width 104 height 11
copy article "openssl rand -hex 32"
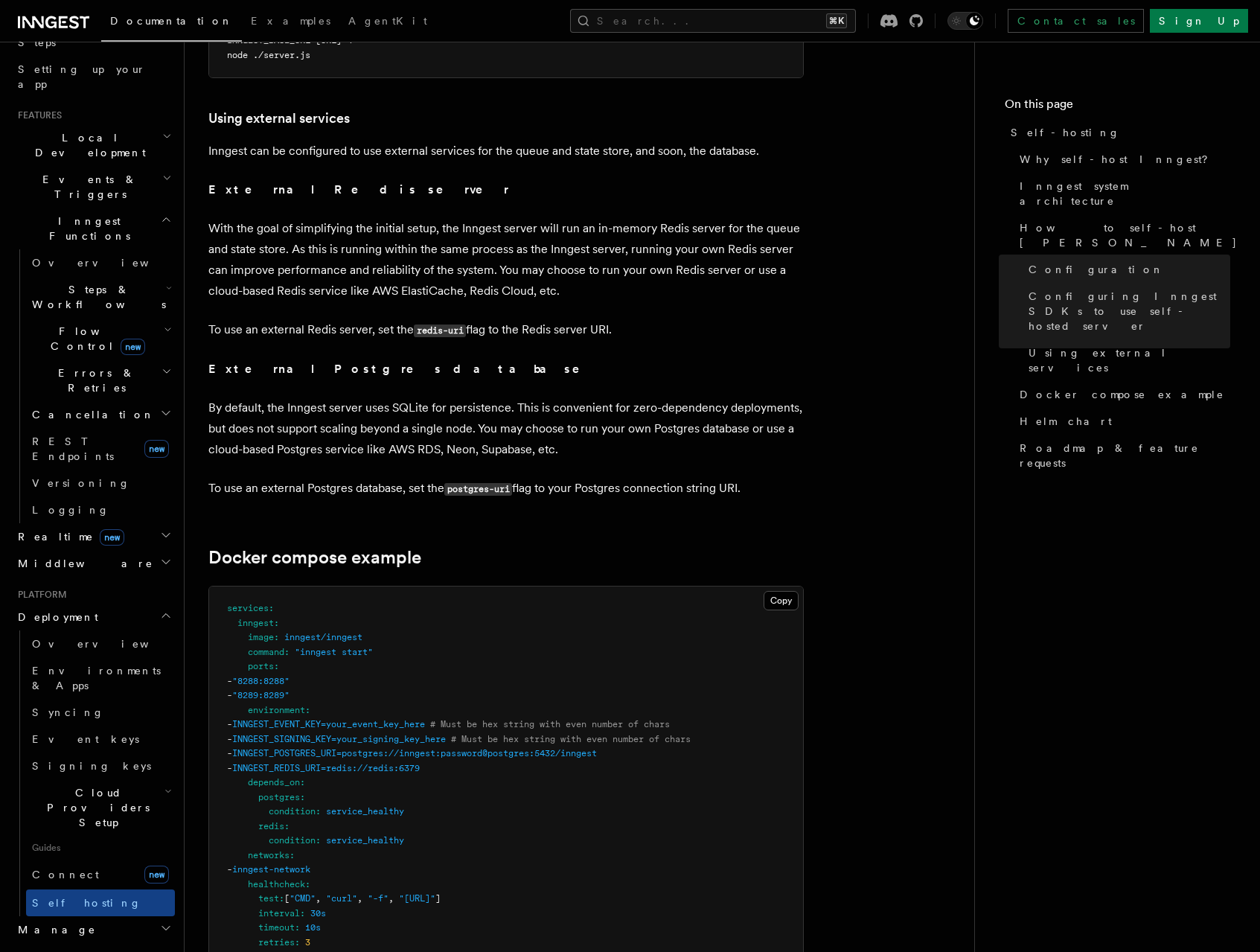
scroll to position [3818, 0]
